Goal: Task Accomplishment & Management: Complete application form

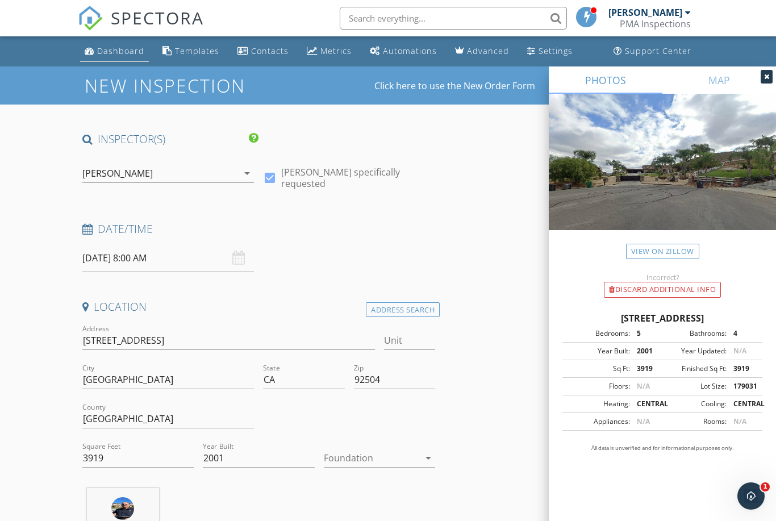
click at [126, 46] on div "Dashboard" at bounding box center [120, 50] width 47 height 11
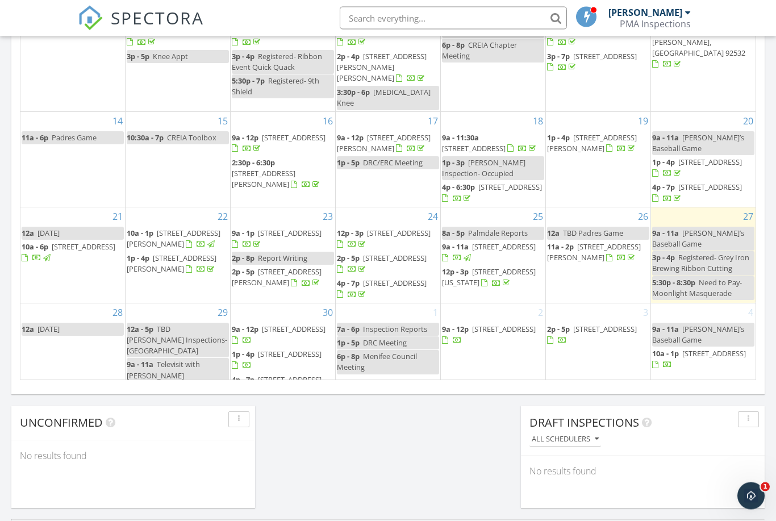
scroll to position [663, 0]
click at [396, 480] on div "Today John Gonzales 9:00 am Theo’s Baseball Game John Gonzales 3:00 pm Register…" at bounding box center [388, 2] width 776 height 1034
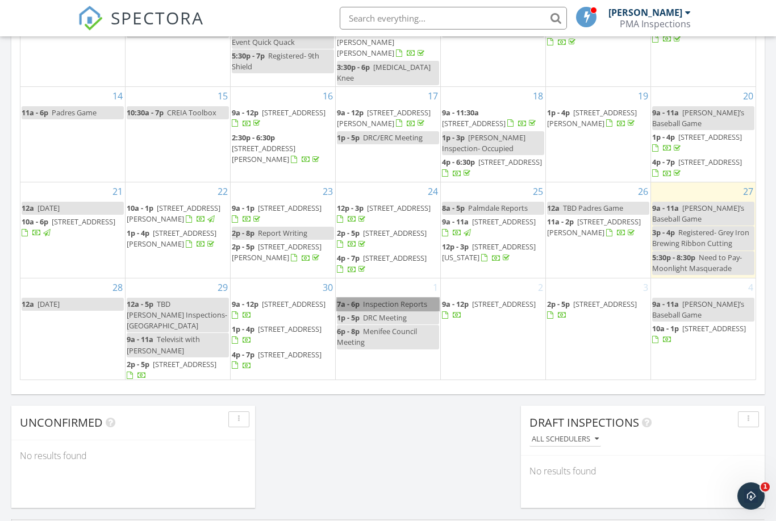
scroll to position [23, 0]
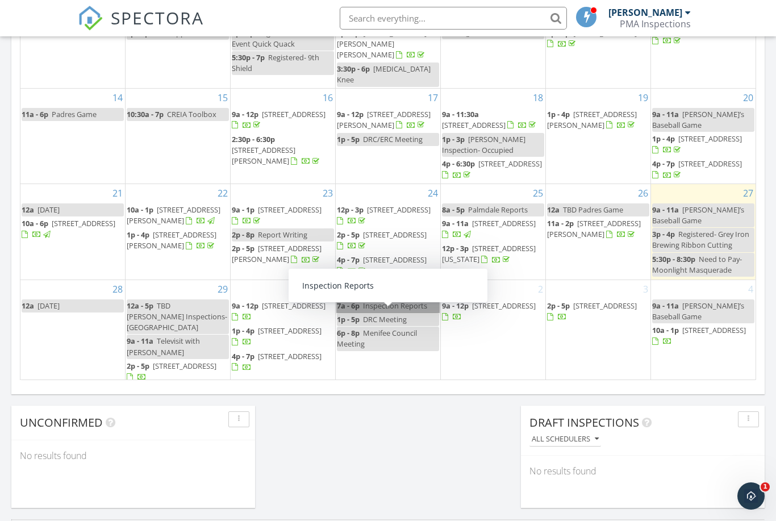
click at [348, 313] on link "7a - 6p Inspection Reports" at bounding box center [388, 305] width 102 height 13
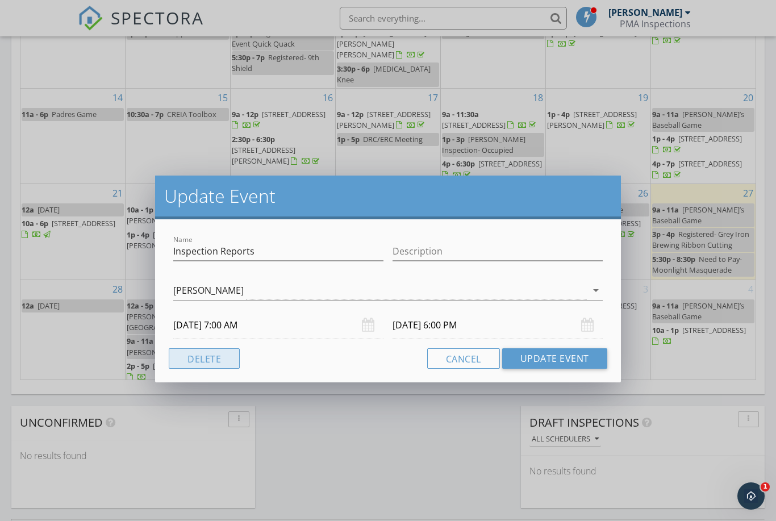
click at [213, 353] on button "Delete" at bounding box center [204, 358] width 71 height 20
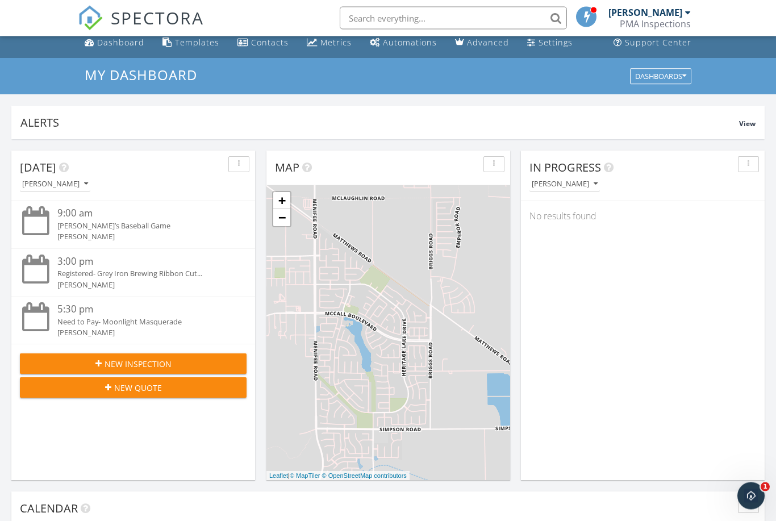
scroll to position [0, 0]
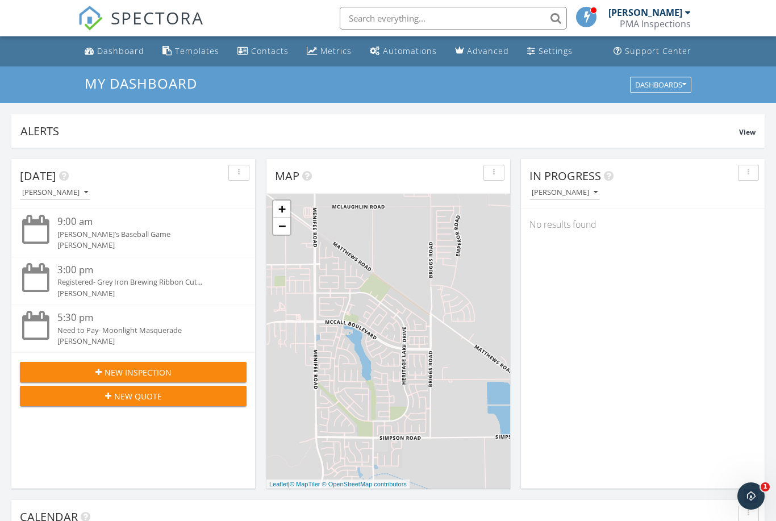
click at [139, 367] on span "New Inspection" at bounding box center [138, 373] width 67 height 12
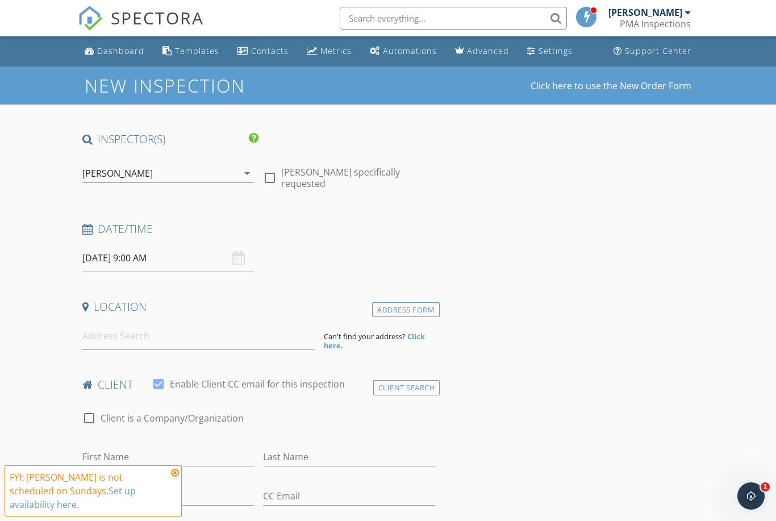
click at [230, 250] on input "09/28/2025 9:00 AM" at bounding box center [168, 258] width 172 height 28
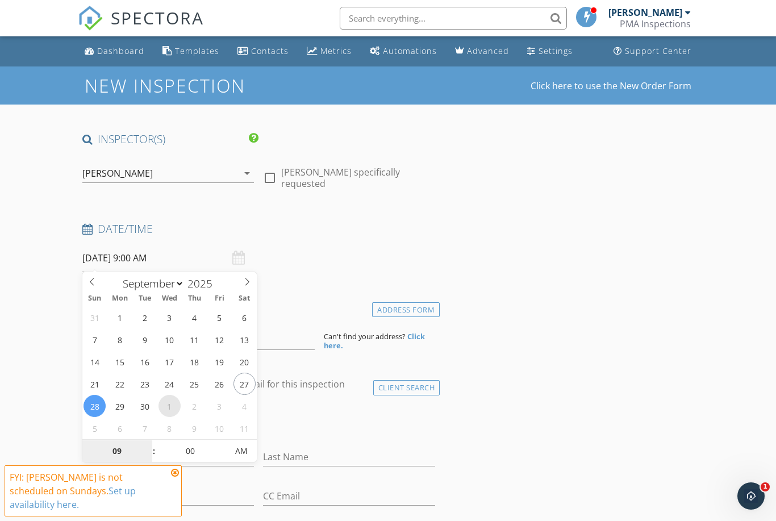
select select "9"
type input "10/01/2025 9:00 AM"
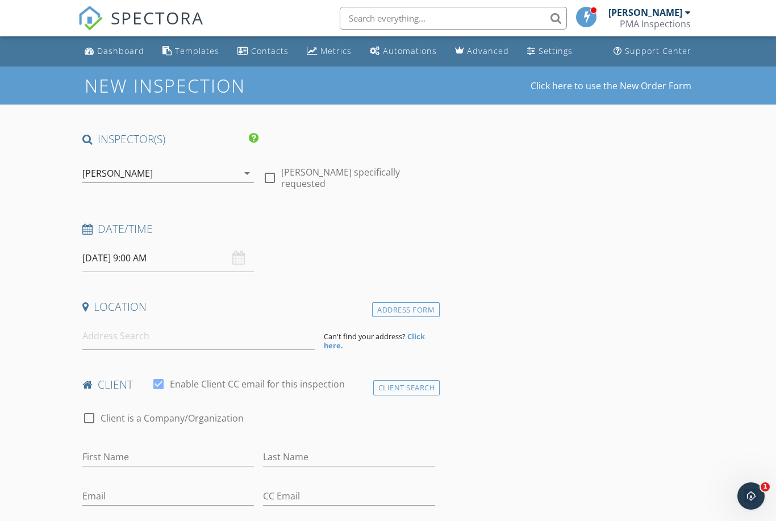
click at [231, 256] on input "10/01/2025 9:00 AM" at bounding box center [168, 258] width 172 height 28
click at [92, 334] on input at bounding box center [198, 336] width 232 height 28
click at [102, 324] on input at bounding box center [198, 336] width 232 height 28
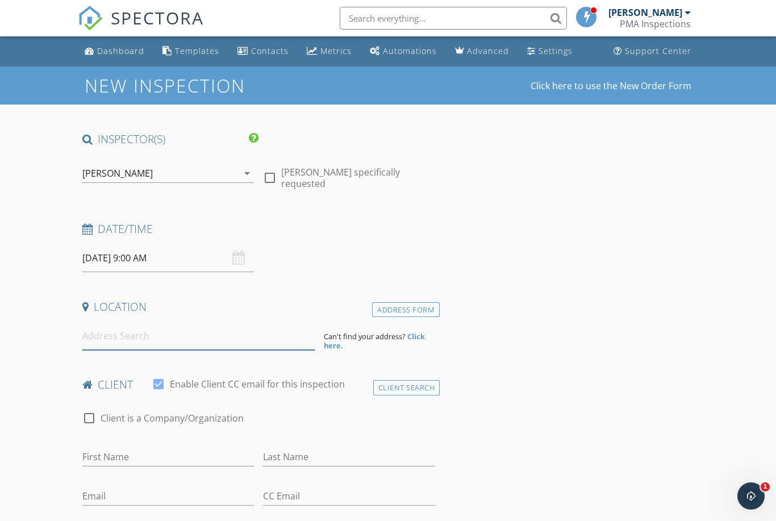
click at [107, 331] on input at bounding box center [198, 336] width 232 height 28
click at [98, 335] on input at bounding box center [198, 336] width 232 height 28
click at [84, 343] on input at bounding box center [198, 336] width 232 height 28
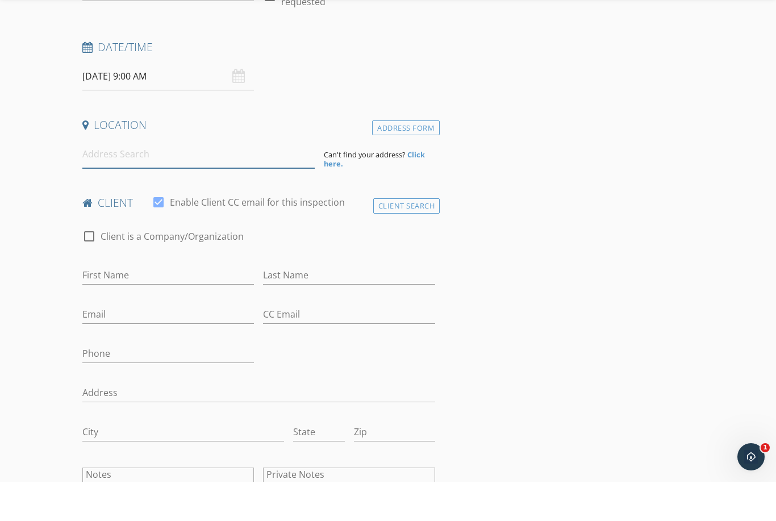
scroll to position [144, 0]
click at [99, 178] on input at bounding box center [198, 192] width 232 height 28
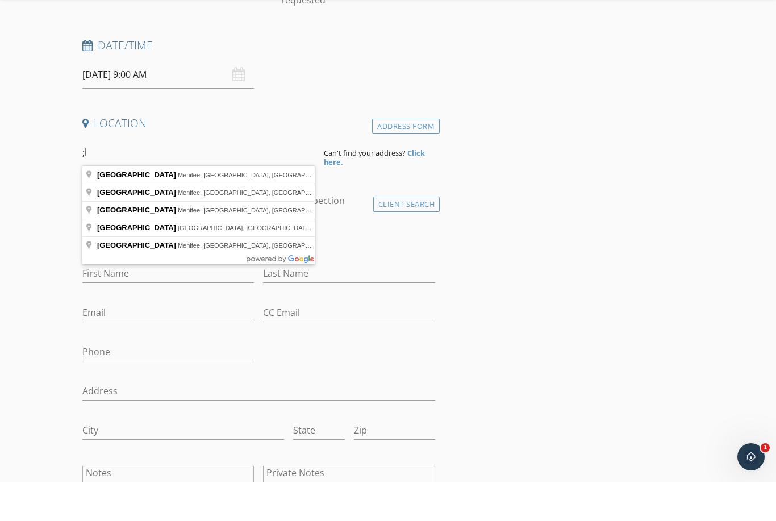
type input ";"
type input "1"
type input "18936 Summerwood Cir, Menifee, CA, USA"
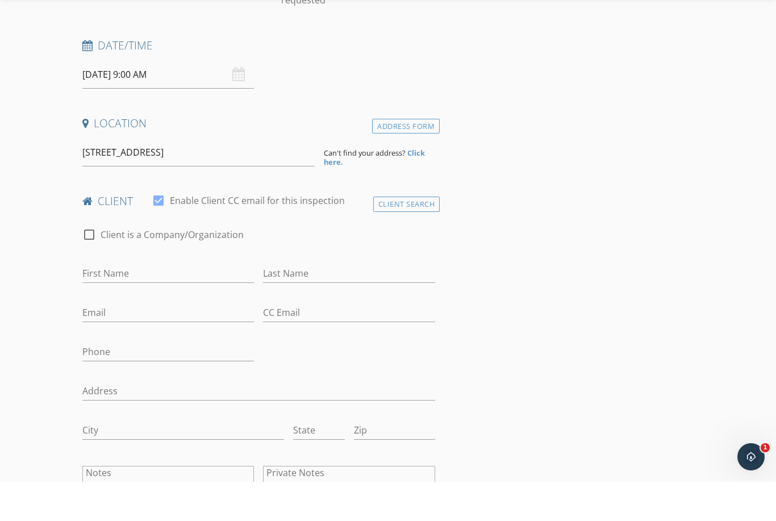
scroll to position [184, 0]
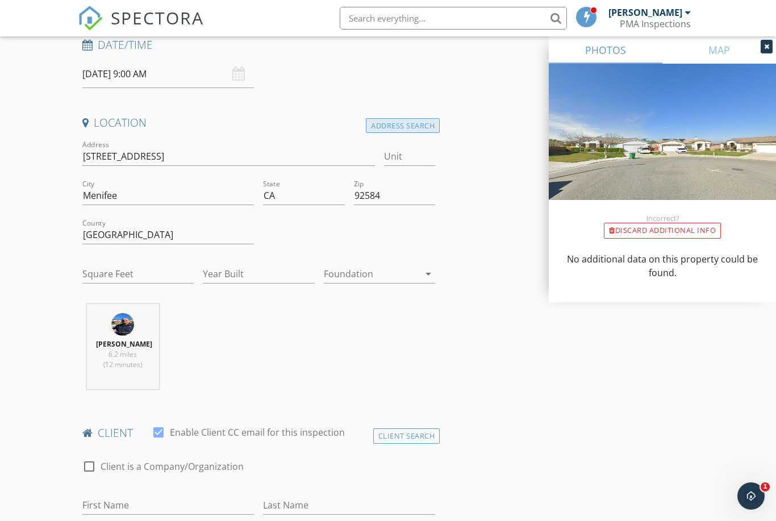
click at [397, 123] on div "Address Search" at bounding box center [403, 125] width 74 height 15
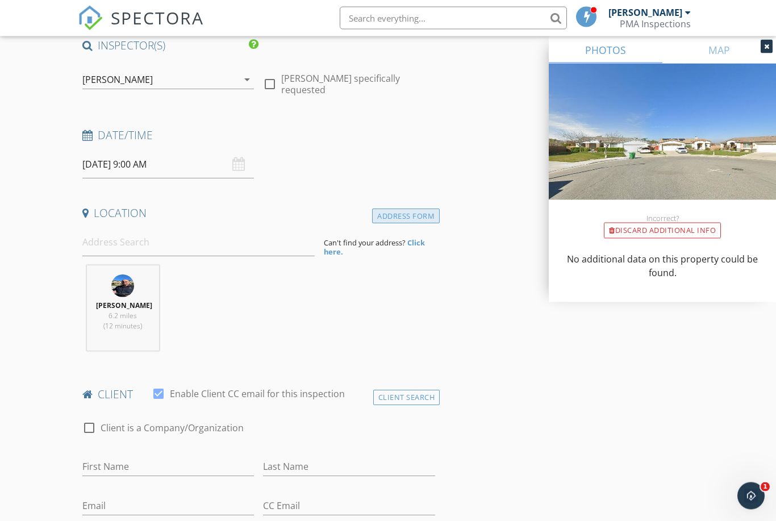
scroll to position [90, 0]
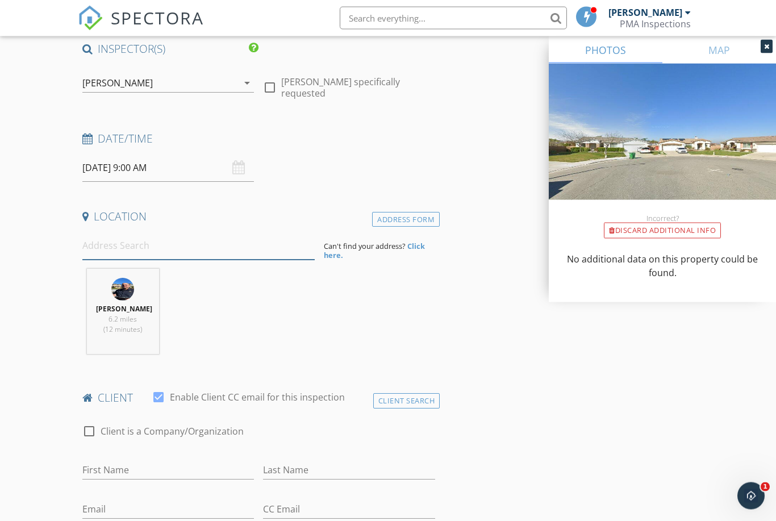
click at [115, 238] on input at bounding box center [198, 246] width 232 height 28
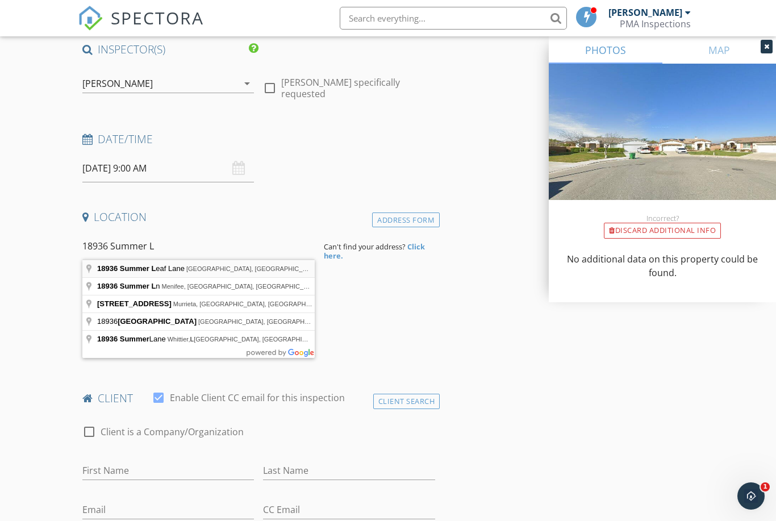
type input "18936 Summer Leaf Lane, Riverside, CA, USA"
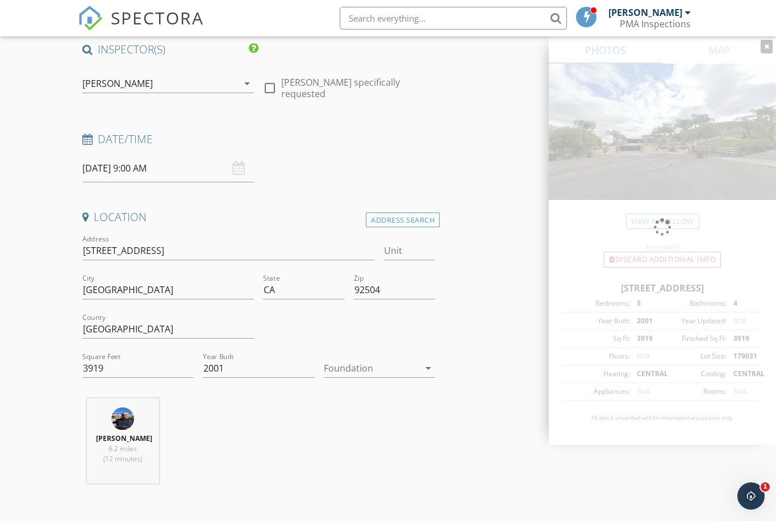
scroll to position [90, 0]
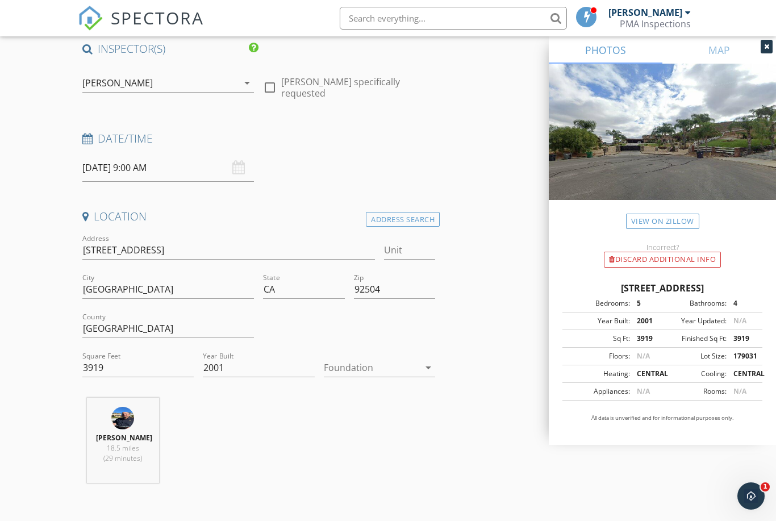
click at [419, 376] on div "Foundation arrow_drop_down" at bounding box center [379, 368] width 111 height 19
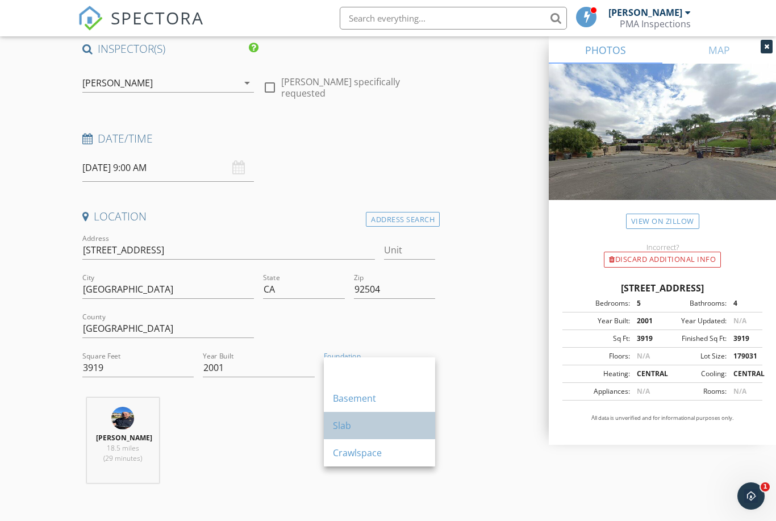
click at [385, 422] on div "Slab" at bounding box center [379, 426] width 93 height 14
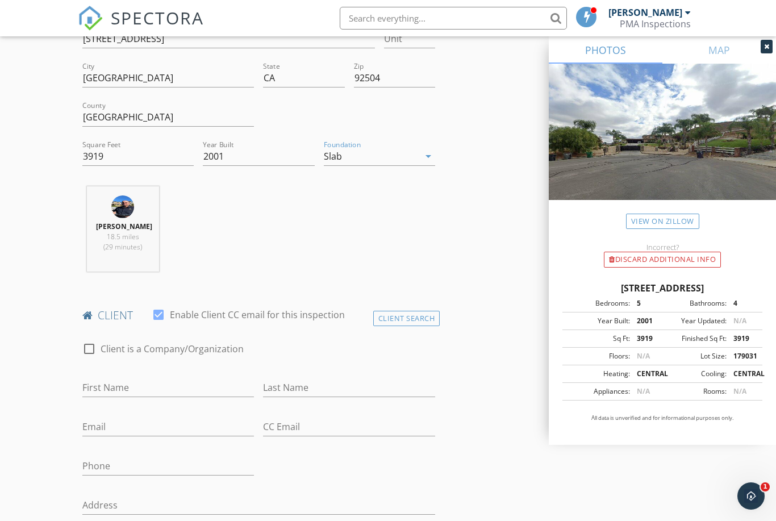
scroll to position [356, 0]
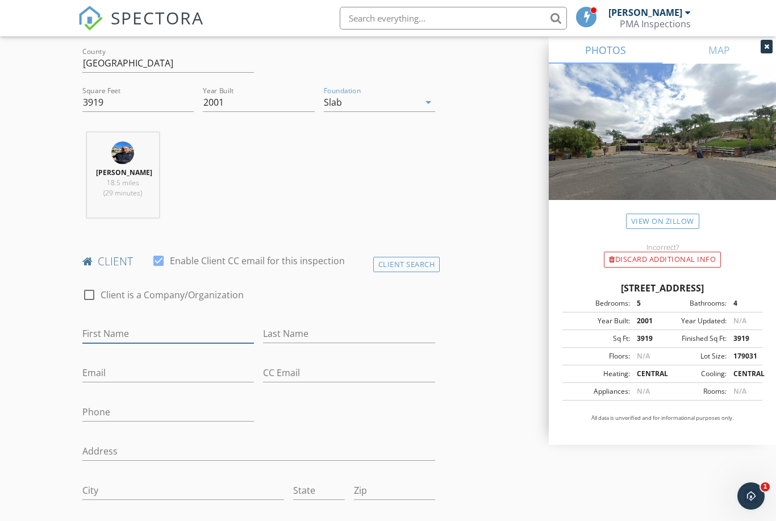
click at [109, 335] on input "First Name" at bounding box center [168, 333] width 172 height 19
click at [410, 263] on div "Client Search" at bounding box center [406, 264] width 67 height 15
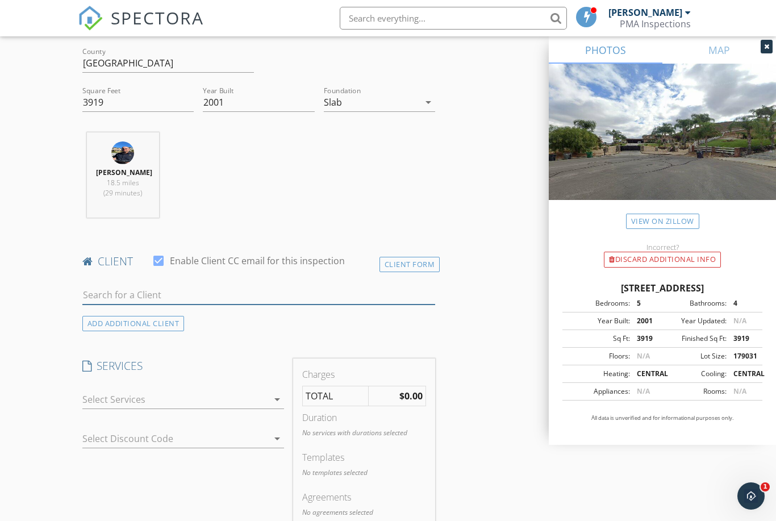
click at [118, 297] on input "text" at bounding box center [258, 295] width 353 height 19
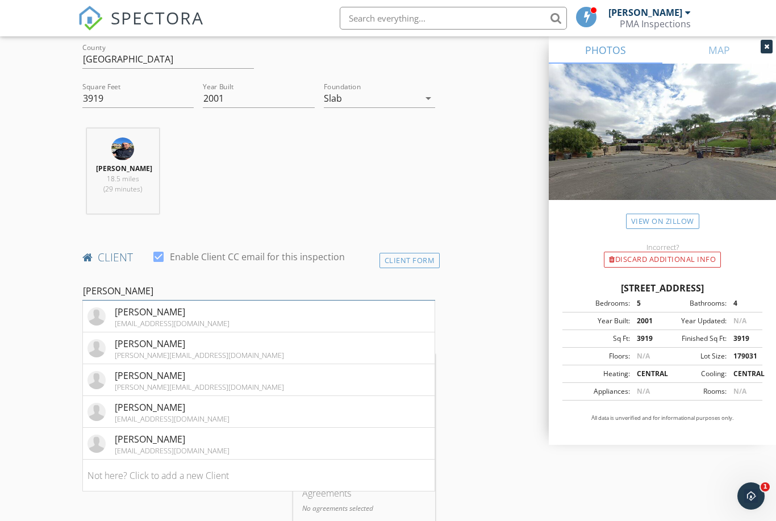
scroll to position [358, 0]
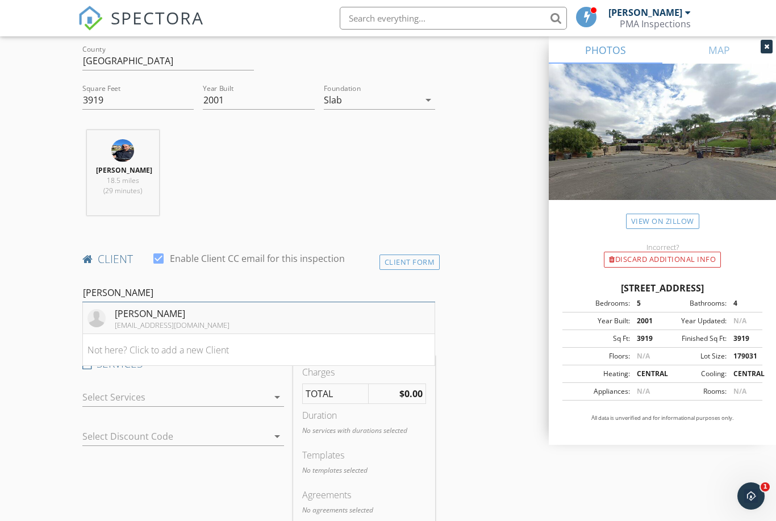
type input "Josh P"
click at [232, 322] on li "Josh Payse profabinc@yahoo.com" at bounding box center [259, 318] width 352 height 32
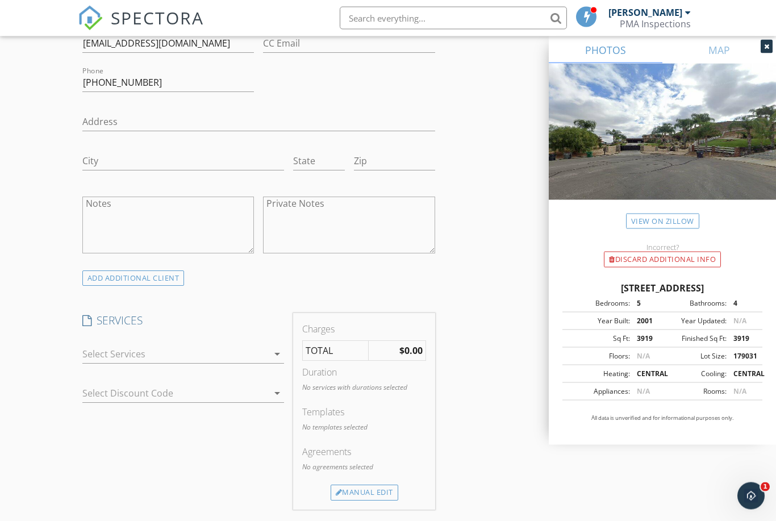
click at [139, 356] on div at bounding box center [175, 354] width 186 height 18
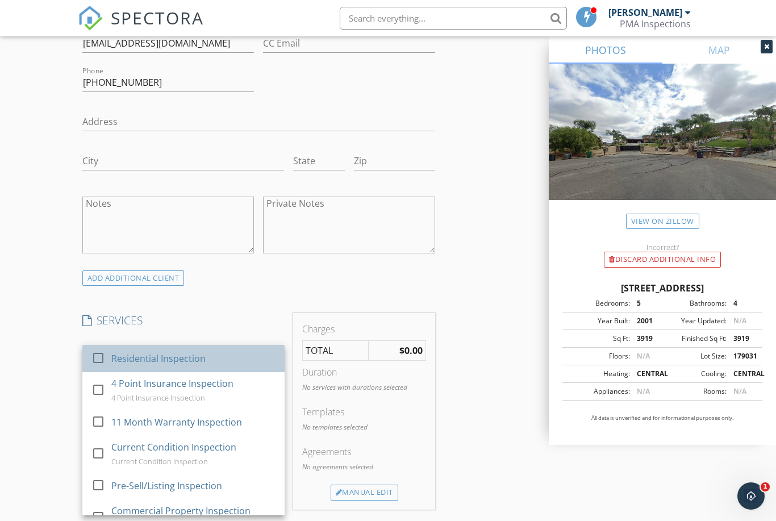
click at [103, 349] on div "check_box_outline_blank" at bounding box center [100, 360] width 18 height 23
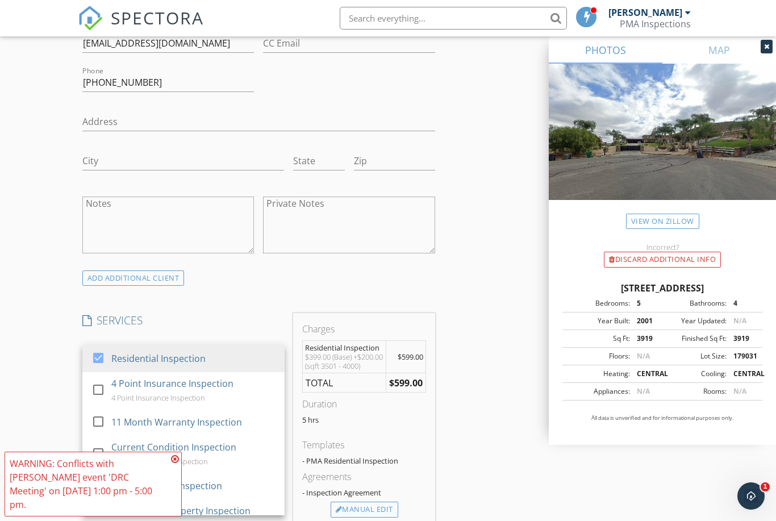
click at [169, 509] on div "WARNING: Conflicts with John Gonzales's event 'DRC Meeting' on 10/01/2025 1:00 …" at bounding box center [93, 484] width 167 height 55
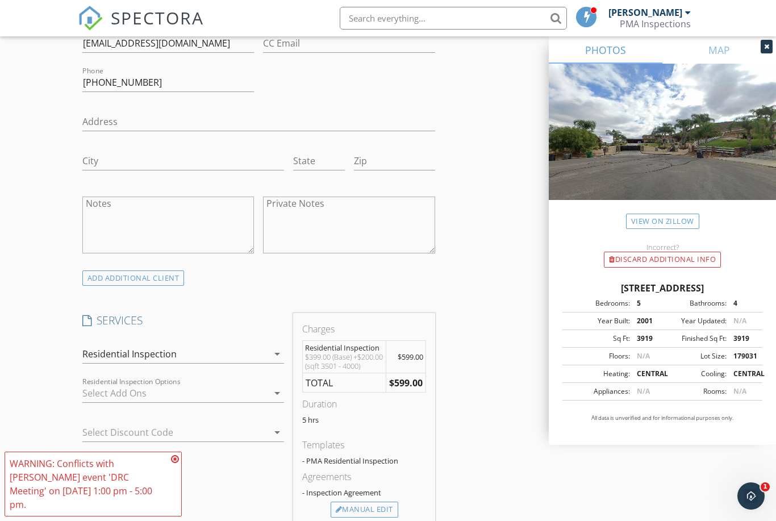
click at [178, 464] on icon at bounding box center [175, 459] width 8 height 9
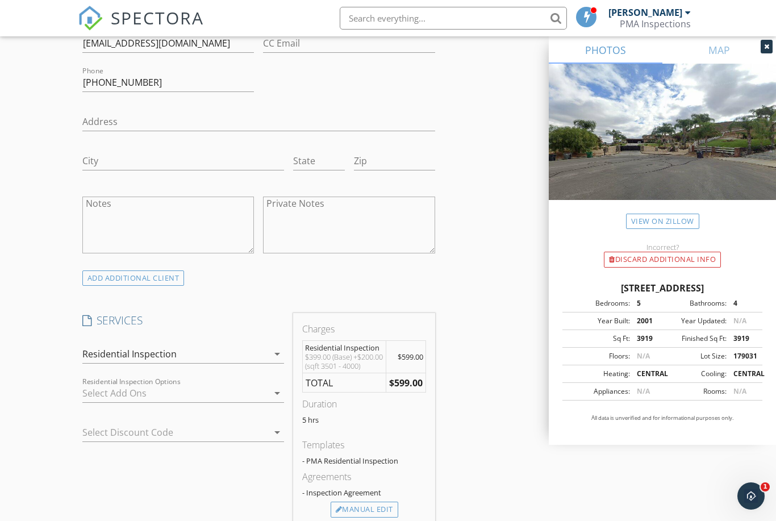
click at [92, 394] on div at bounding box center [175, 393] width 186 height 18
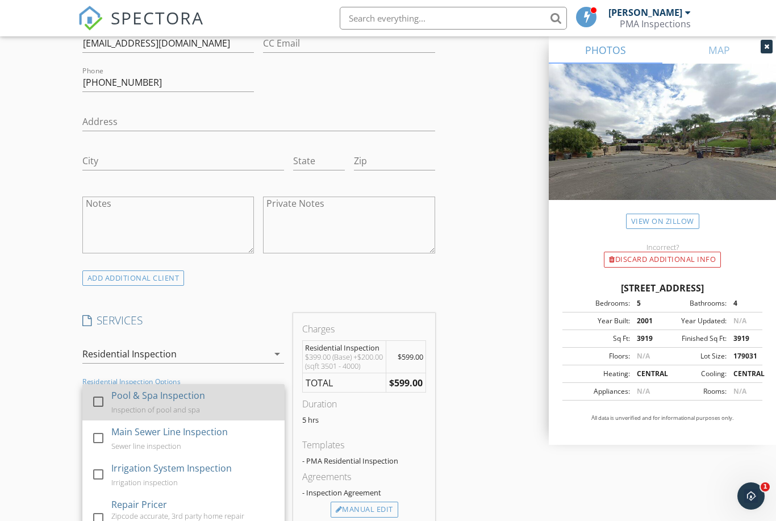
click at [99, 398] on div at bounding box center [98, 401] width 19 height 19
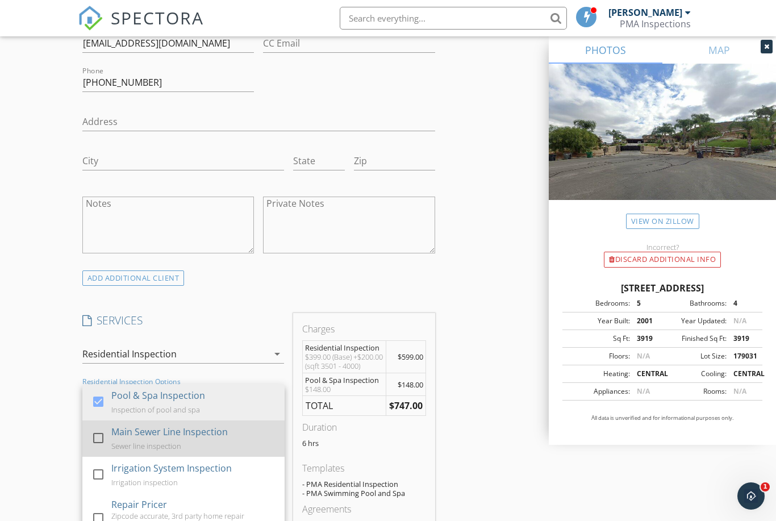
click at [97, 434] on div at bounding box center [98, 437] width 19 height 19
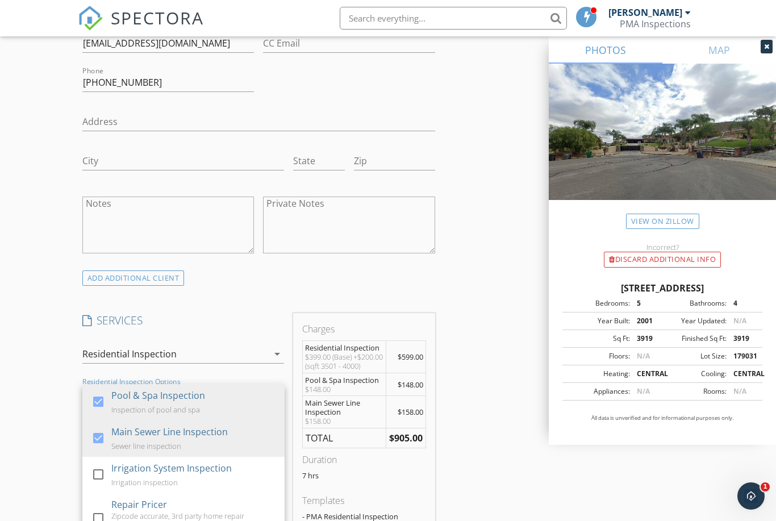
click at [39, 432] on div "New Inspection Click here to use the New Order Form INSPECTOR(S) check_box John…" at bounding box center [388, 414] width 776 height 2067
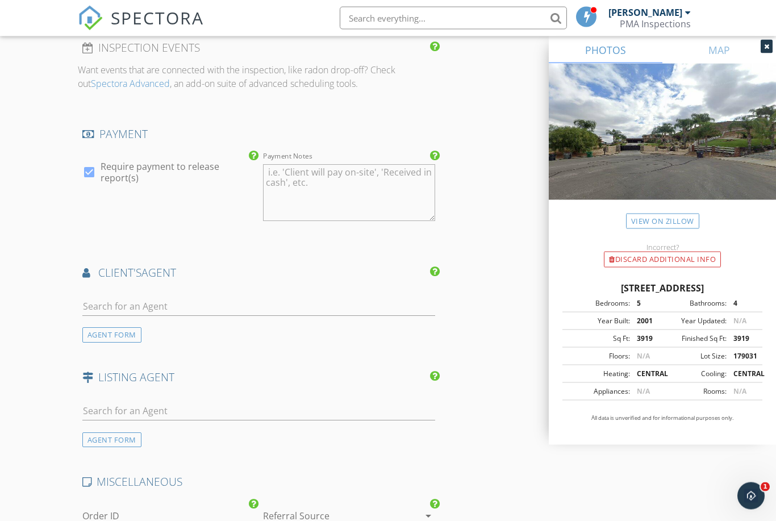
scroll to position [1278, 0]
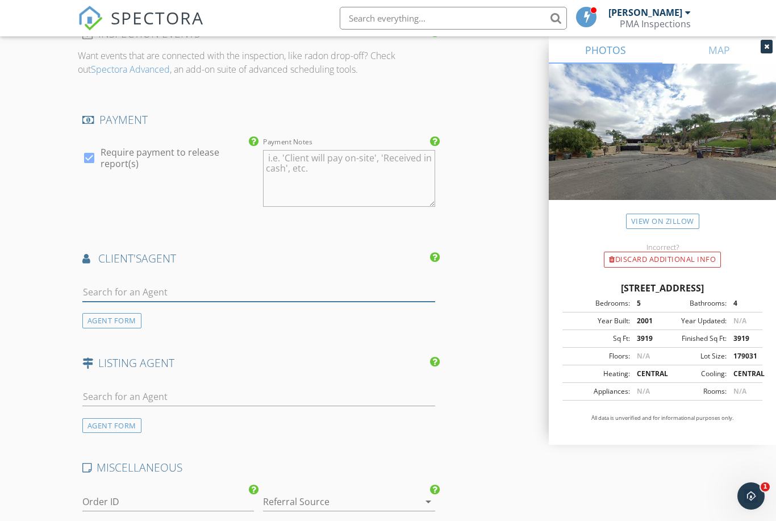
click at [91, 298] on input "text" at bounding box center [258, 292] width 353 height 19
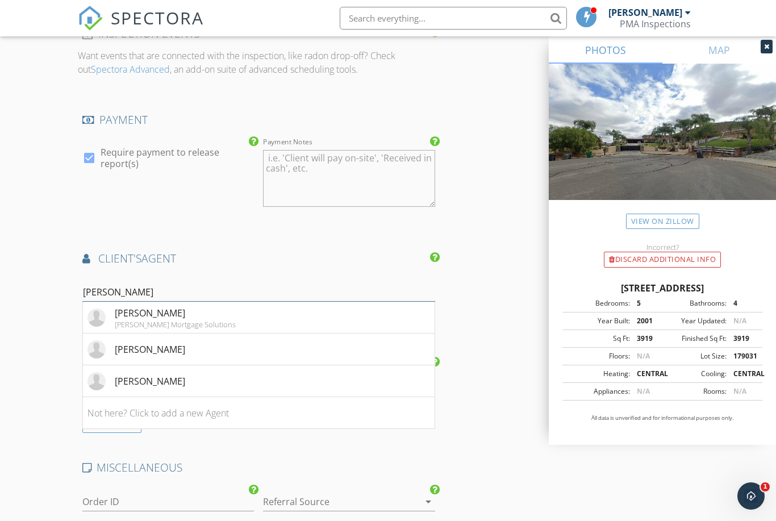
type input "Kevin"
click at [160, 388] on div "Kevin Chhum" at bounding box center [150, 381] width 70 height 14
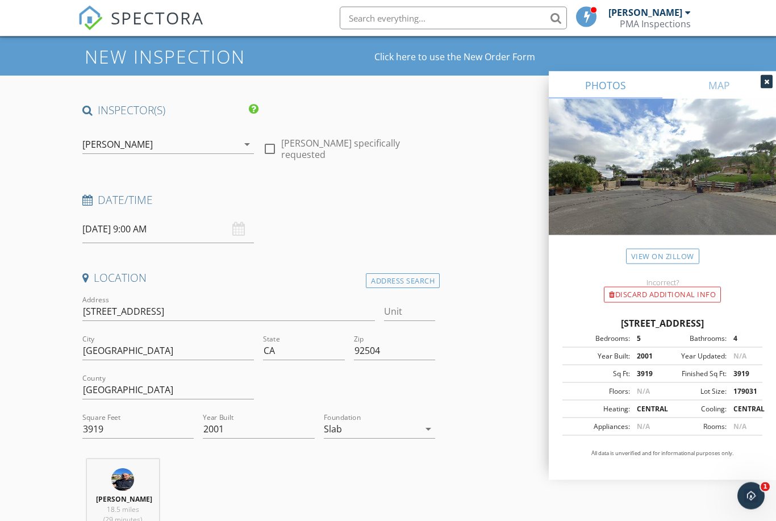
scroll to position [0, 0]
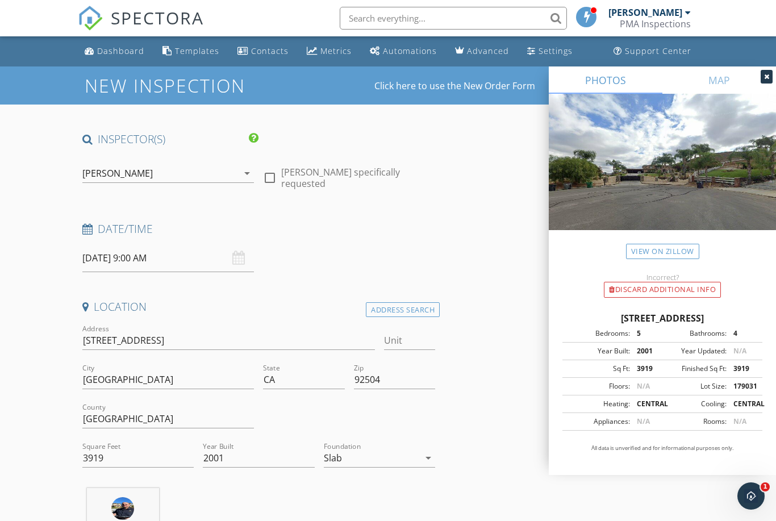
click at [241, 260] on div "10/01/2025 9:00 AM" at bounding box center [168, 258] width 172 height 28
click at [230, 259] on input "10/01/2025 9:00 AM" at bounding box center [168, 258] width 172 height 28
click at [347, 238] on div "Date/Time" at bounding box center [259, 233] width 362 height 23
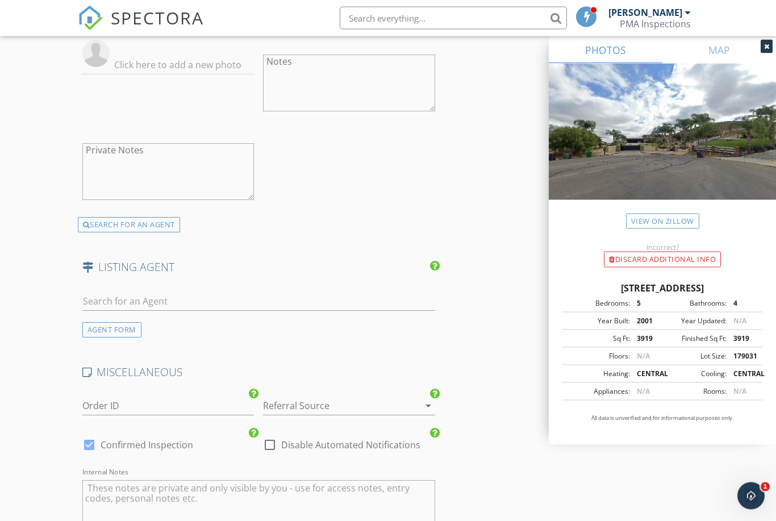
scroll to position [1917, 0]
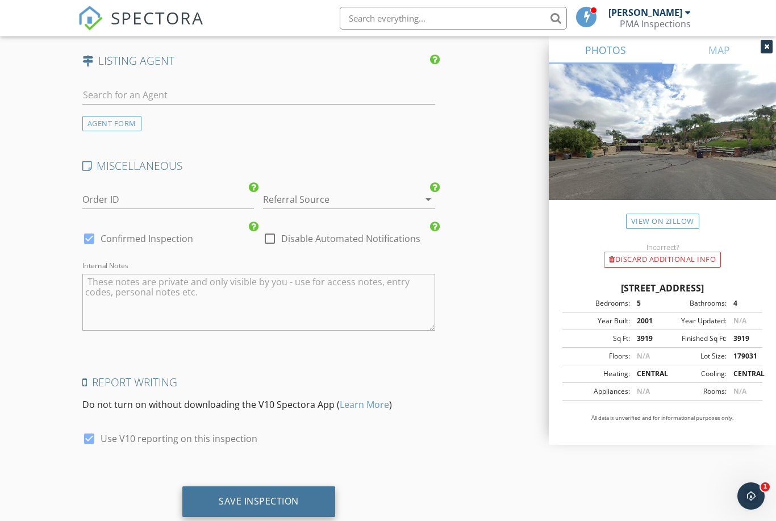
click at [261, 507] on div "Save Inspection" at bounding box center [259, 501] width 80 height 11
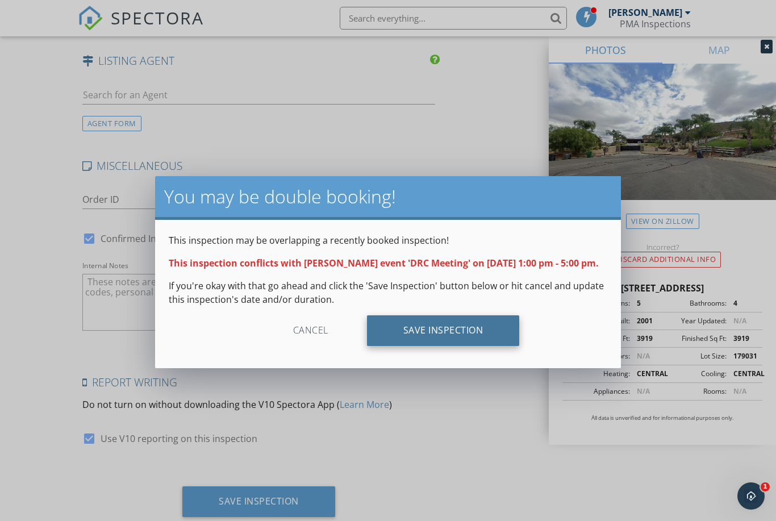
click at [449, 343] on div "Save Inspection" at bounding box center [443, 330] width 153 height 31
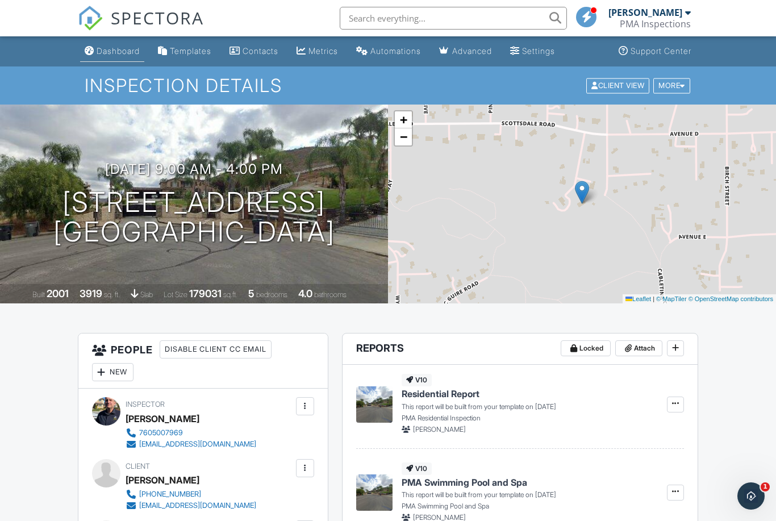
click at [106, 50] on div "Dashboard" at bounding box center [118, 51] width 43 height 10
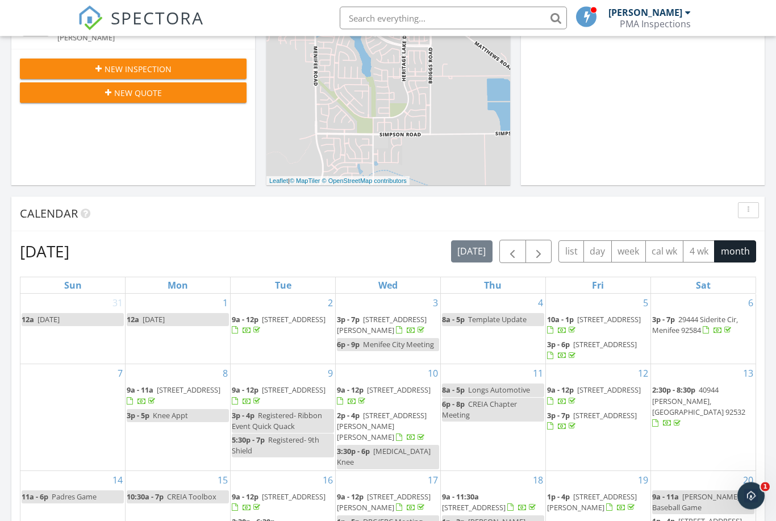
scroll to position [529, 0]
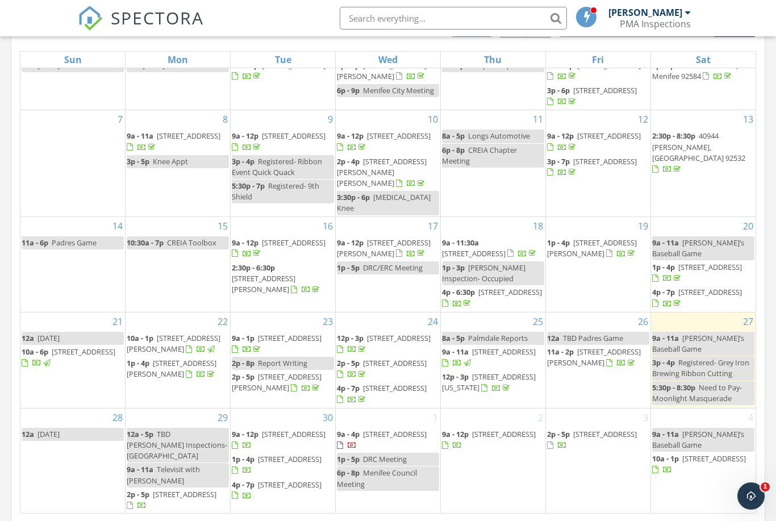
click at [762, 415] on div "[DATE] [DATE] list day week cal wk 4 wk month Sun Mon Tue Wed Thu Fri Sat 31 12…" at bounding box center [388, 264] width 754 height 517
